Goal: Navigation & Orientation: Find specific page/section

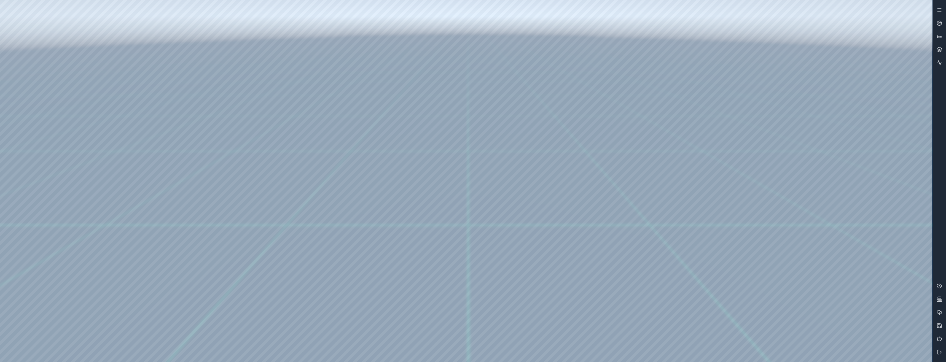
click at [942, 356] on button at bounding box center [938, 352] width 13 height 13
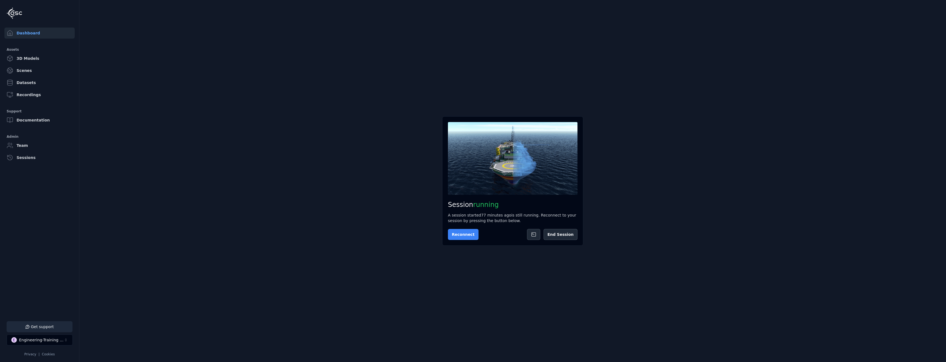
click at [466, 237] on button "Reconnect" at bounding box center [463, 234] width 31 height 11
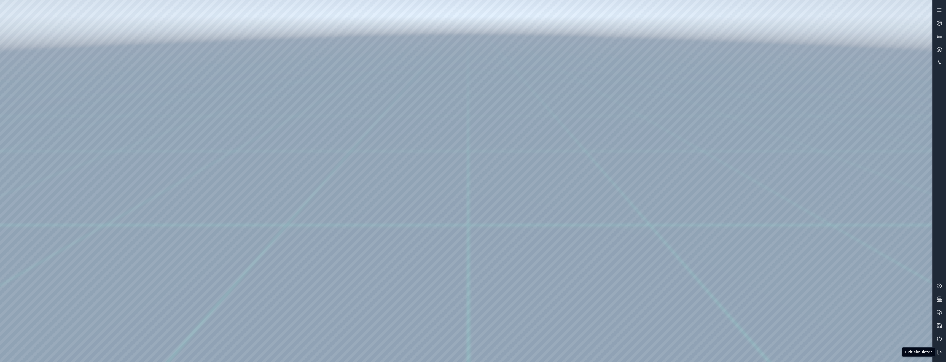
click at [934, 354] on button at bounding box center [938, 352] width 13 height 13
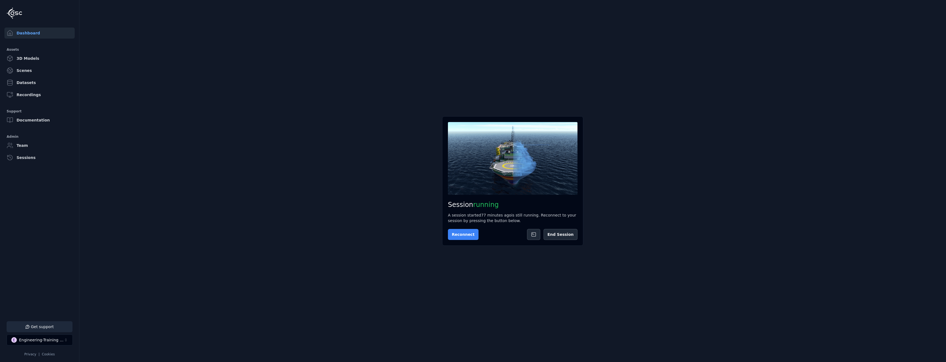
click at [454, 234] on button "Reconnect" at bounding box center [463, 234] width 31 height 11
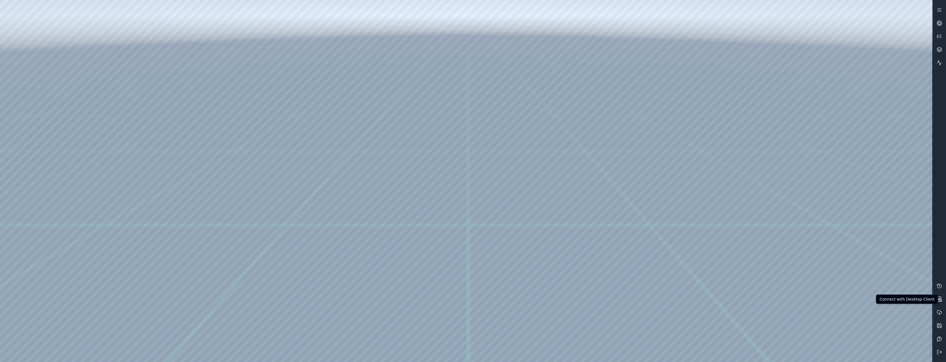
click at [940, 303] on button at bounding box center [938, 299] width 13 height 13
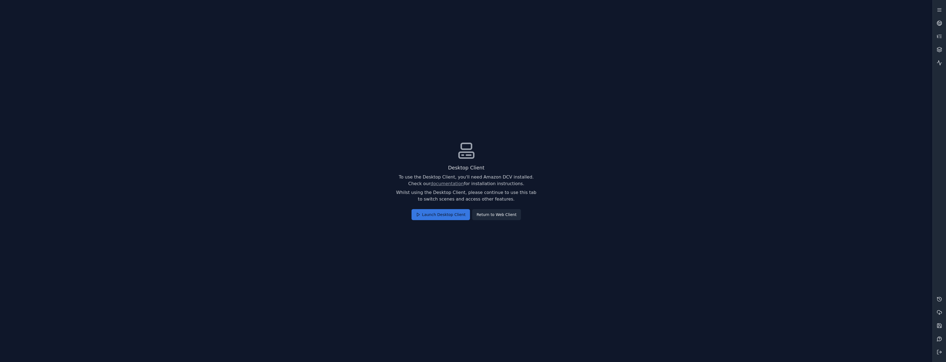
click at [430, 220] on button "Launch Desktop Client" at bounding box center [440, 214] width 58 height 11
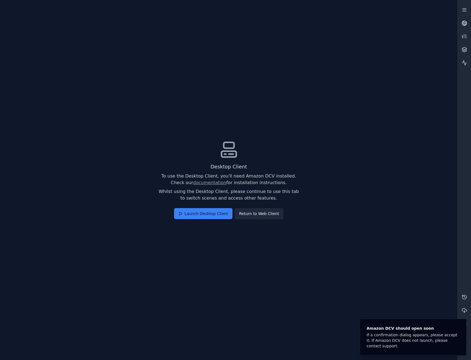
click at [463, 24] on icon at bounding box center [465, 23] width 6 height 6
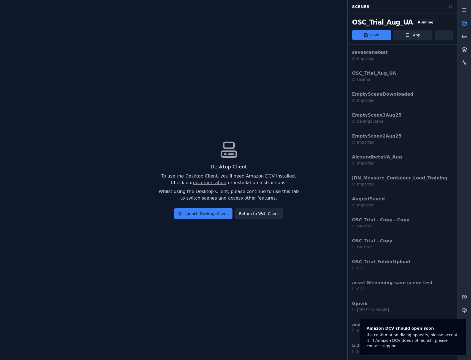
click at [410, 35] on icon at bounding box center [408, 35] width 4 height 4
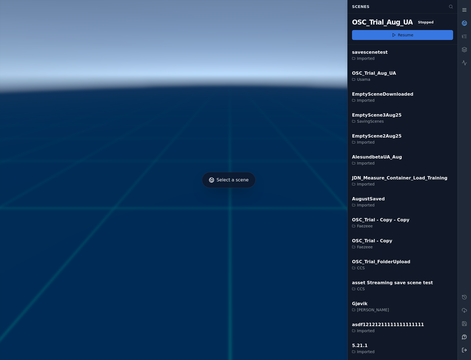
click at [402, 39] on button "Resume" at bounding box center [402, 35] width 101 height 10
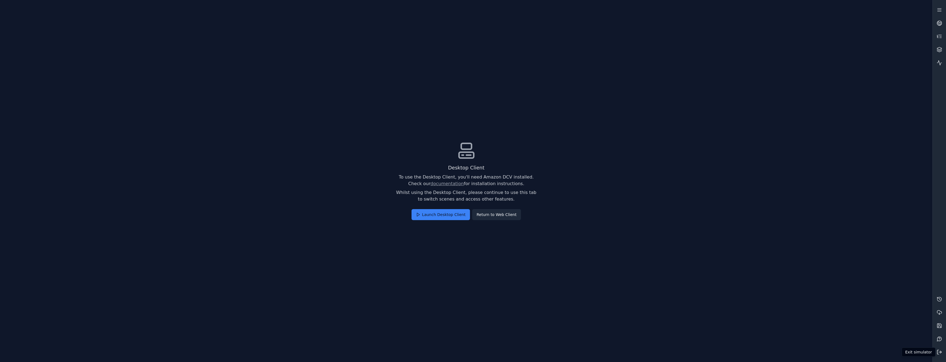
click at [938, 351] on icon at bounding box center [939, 352] width 6 height 6
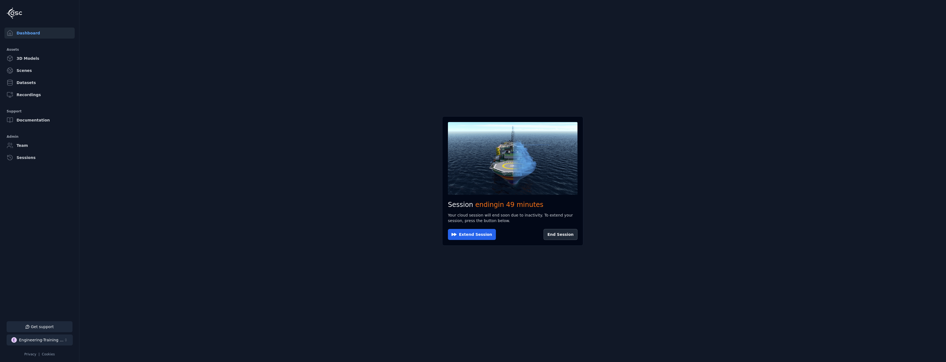
click at [49, 338] on div "Engineering-Training (SSO Staging)" at bounding box center [41, 340] width 45 height 6
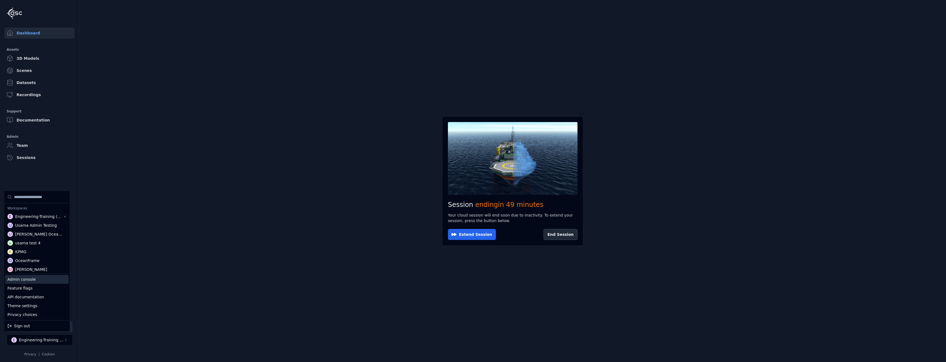
click at [46, 279] on div "Admin console" at bounding box center [36, 279] width 63 height 9
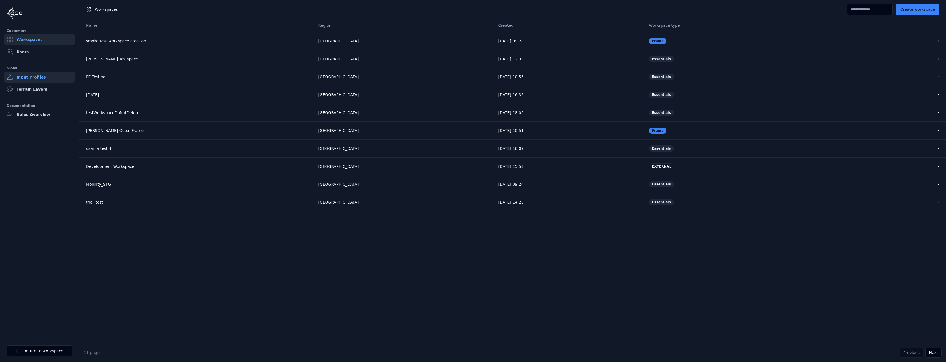
click at [40, 79] on link "Input Profiles" at bounding box center [39, 77] width 70 height 11
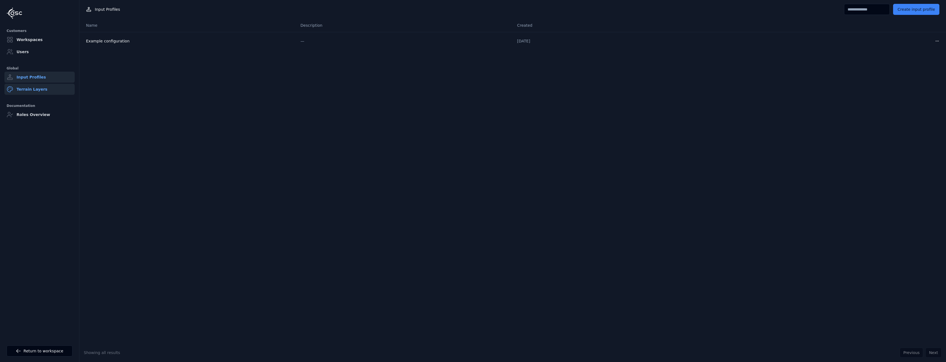
click at [40, 87] on link "Terrain Layers" at bounding box center [39, 89] width 70 height 11
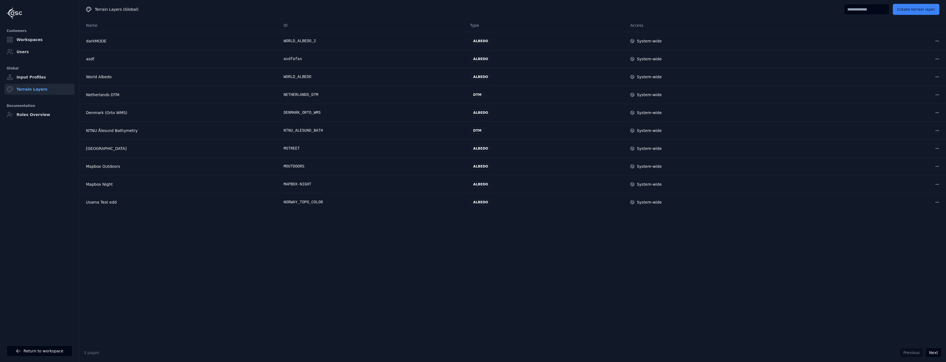
click at [20, 12] on img at bounding box center [14, 13] width 15 height 12
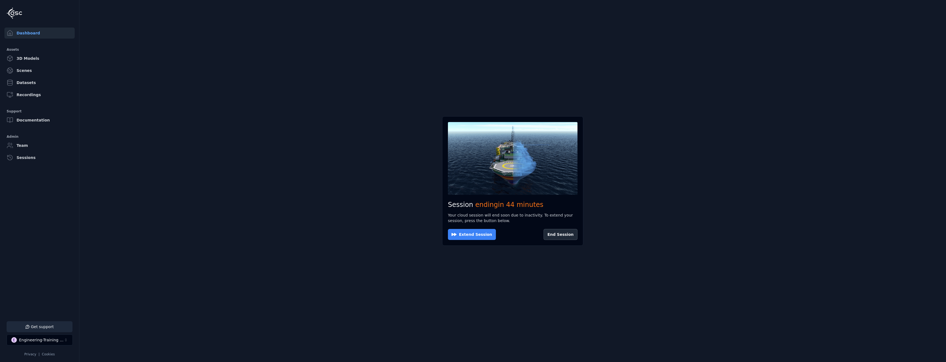
click at [473, 236] on button "Extend Session" at bounding box center [472, 234] width 48 height 11
click at [467, 236] on button "Reconnect" at bounding box center [463, 234] width 31 height 11
